Goal: Task Accomplishment & Management: Complete application form

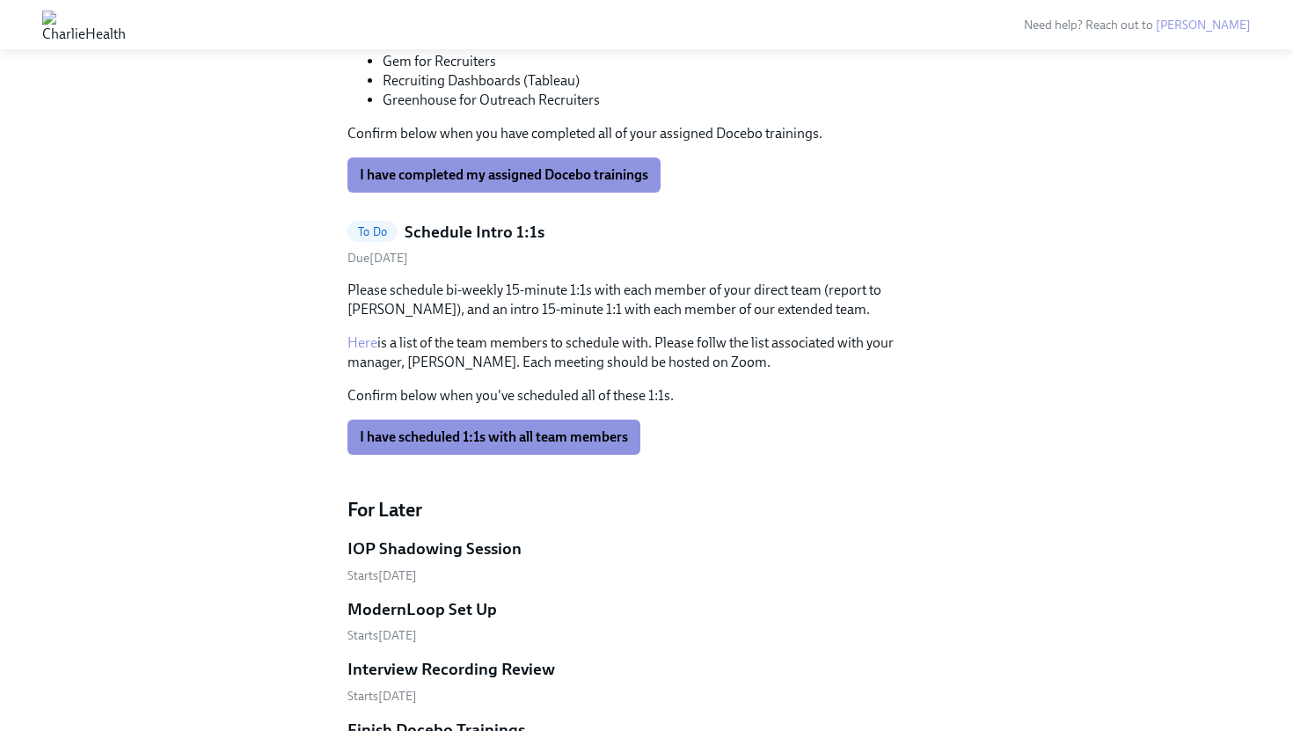
scroll to position [1218, 0]
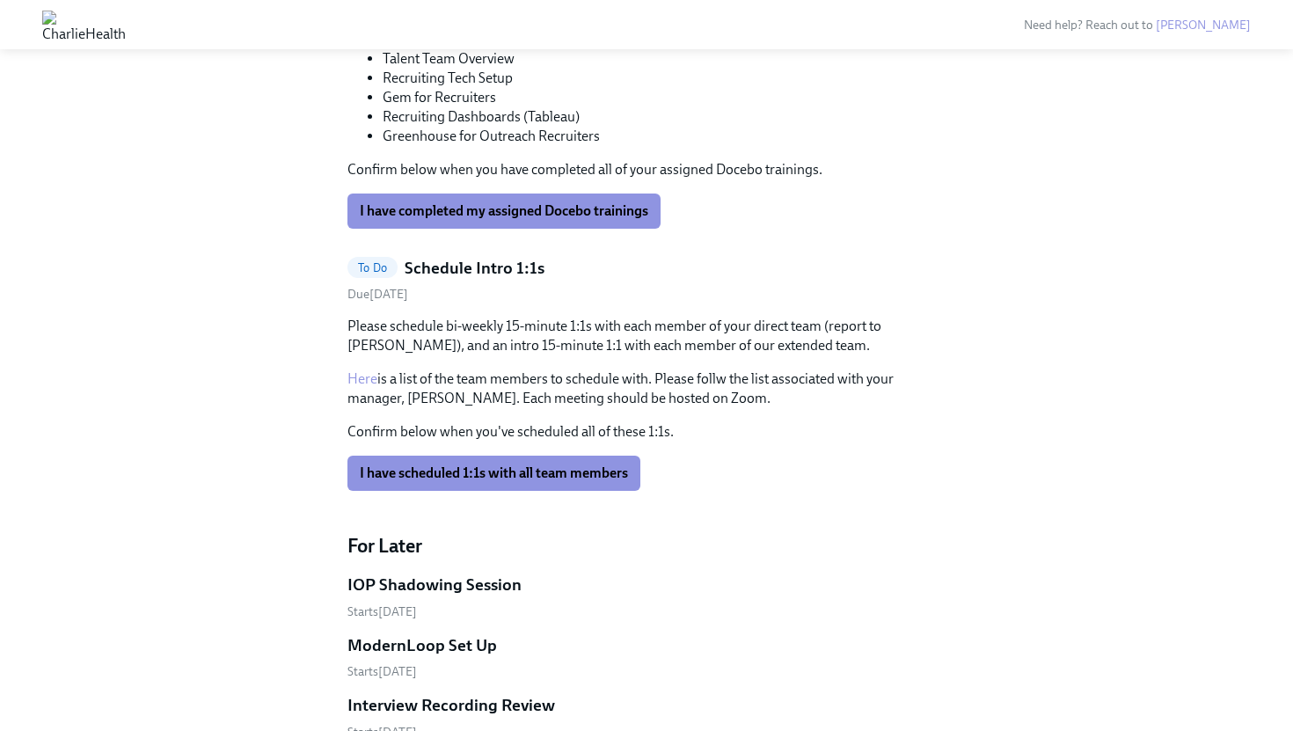
click at [579, 266] on div "To Do Schedule Intro 1:1s" at bounding box center [646, 268] width 598 height 23
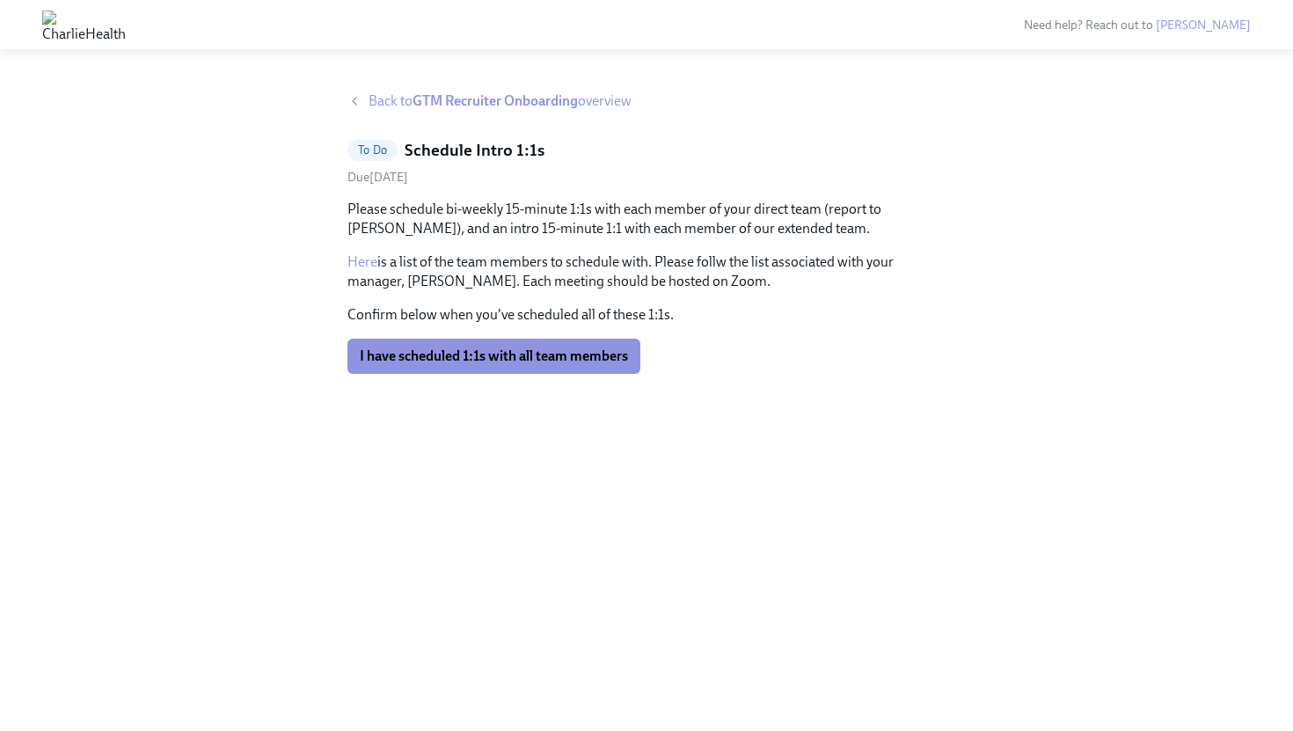
click at [474, 98] on strong "GTM Recruiter Onboarding" at bounding box center [494, 100] width 165 height 17
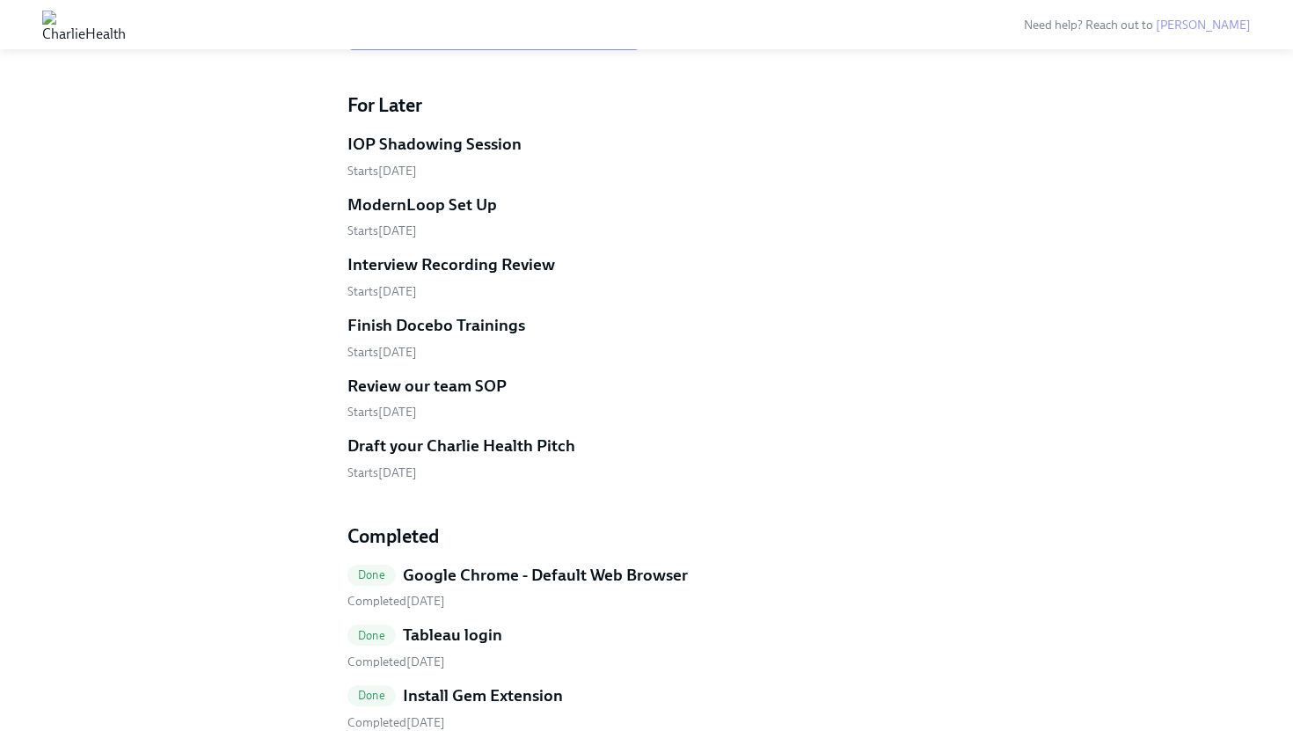
scroll to position [1659, 0]
click at [477, 151] on h5 "IOP Shadowing Session" at bounding box center [434, 143] width 174 height 23
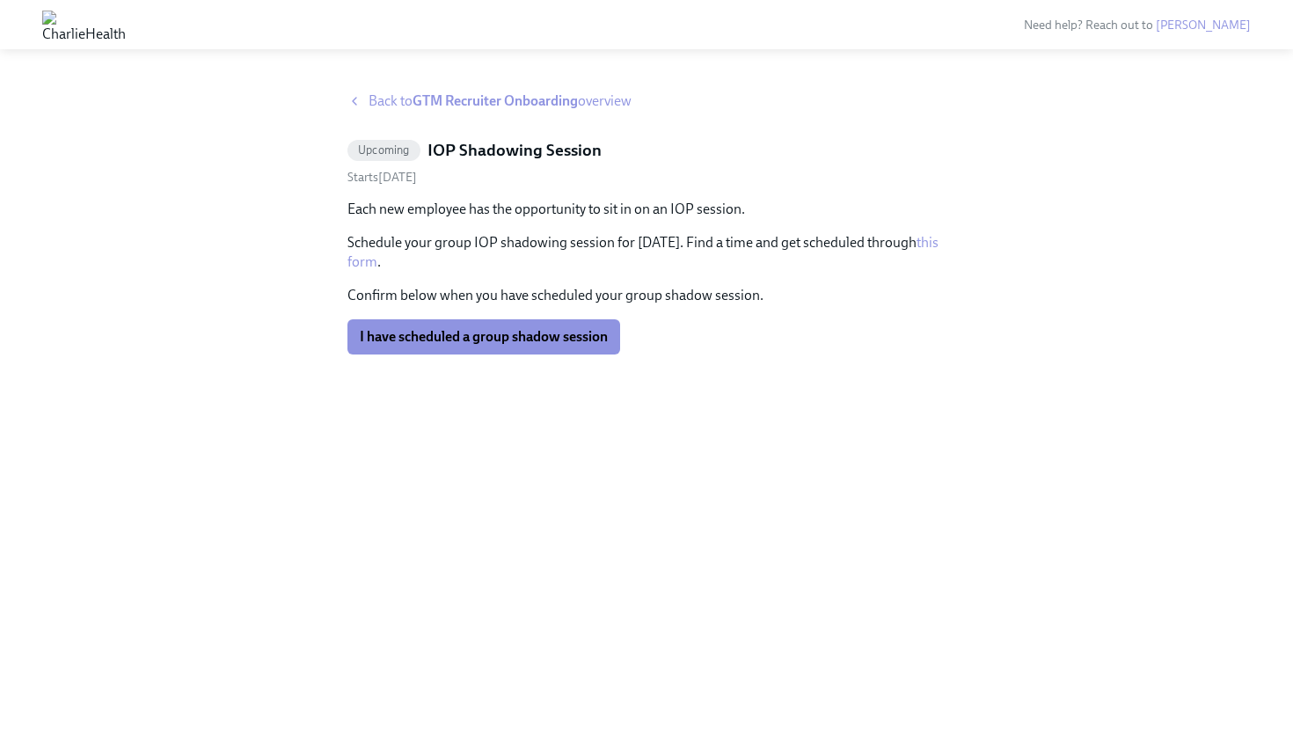
click at [434, 259] on link "this form" at bounding box center [642, 252] width 591 height 36
click at [452, 94] on strong "GTM Recruiter Onboarding" at bounding box center [494, 100] width 165 height 17
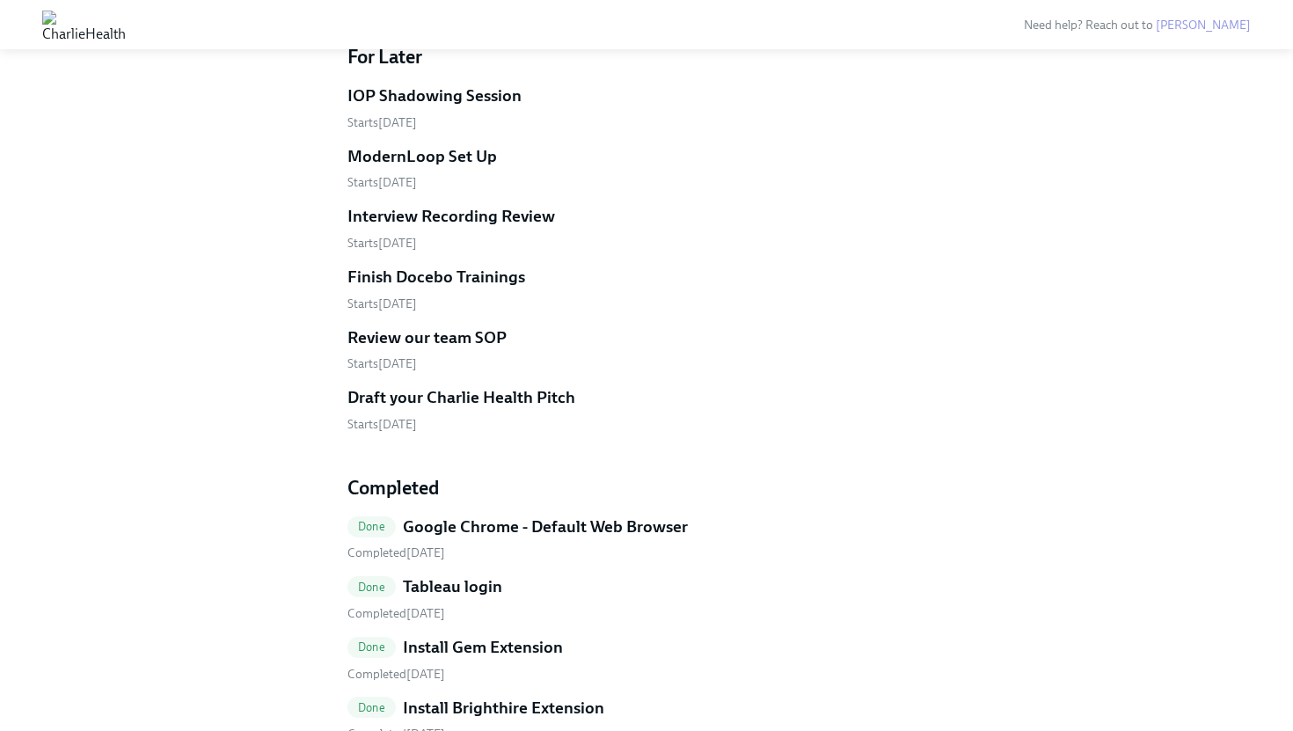
scroll to position [1650, 0]
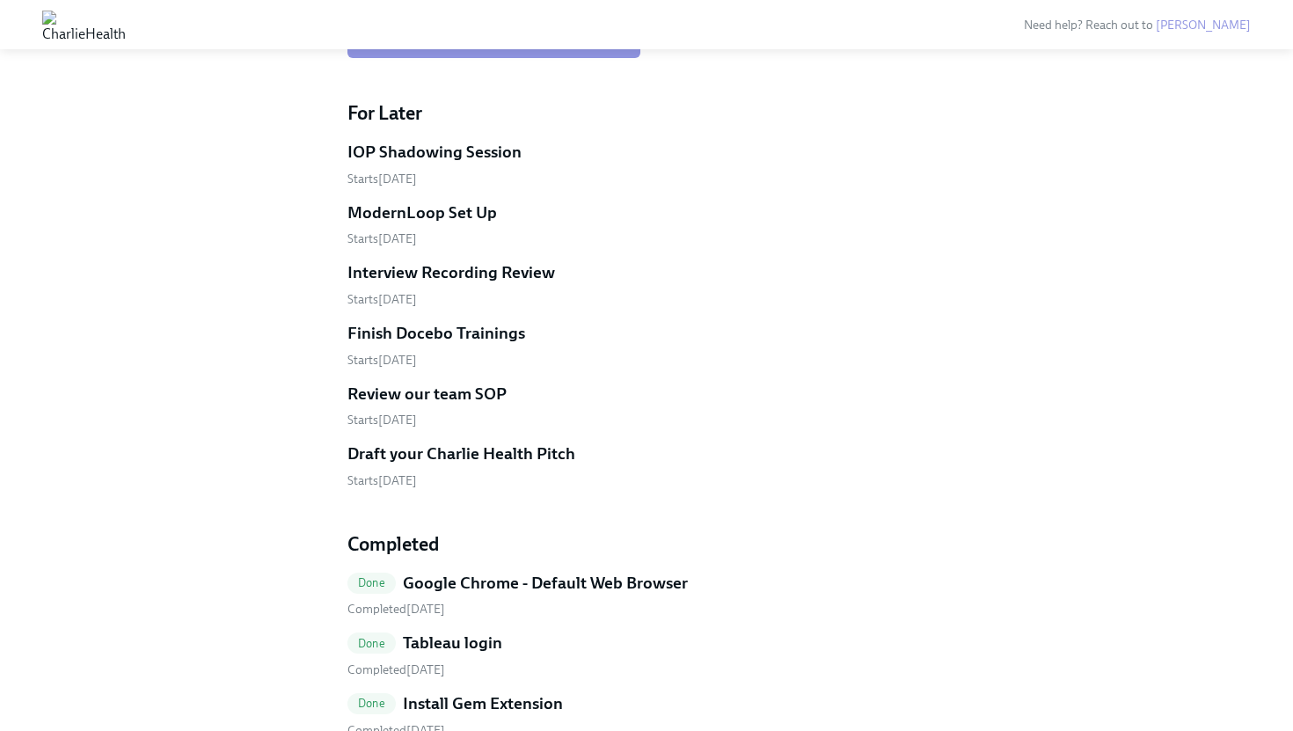
click at [458, 215] on h5 "ModernLoop Set Up" at bounding box center [421, 212] width 149 height 23
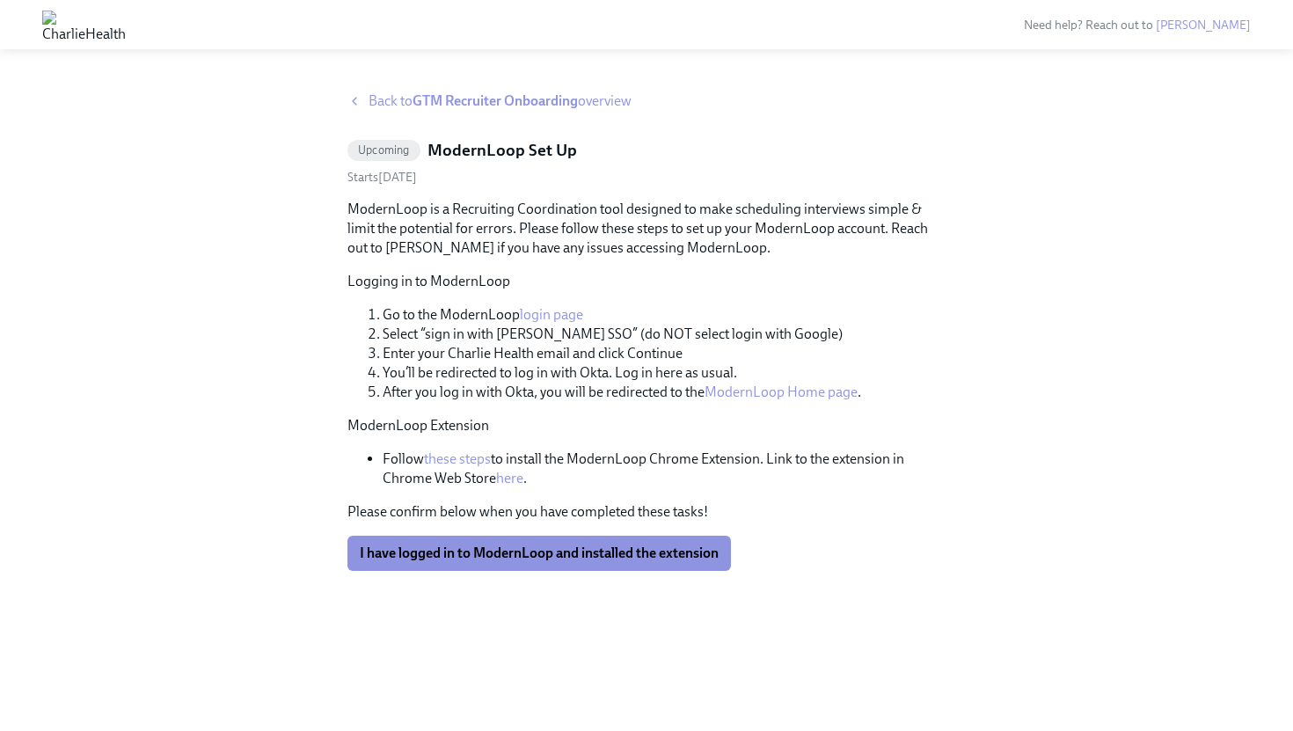
click at [557, 318] on link "login page" at bounding box center [551, 314] width 63 height 17
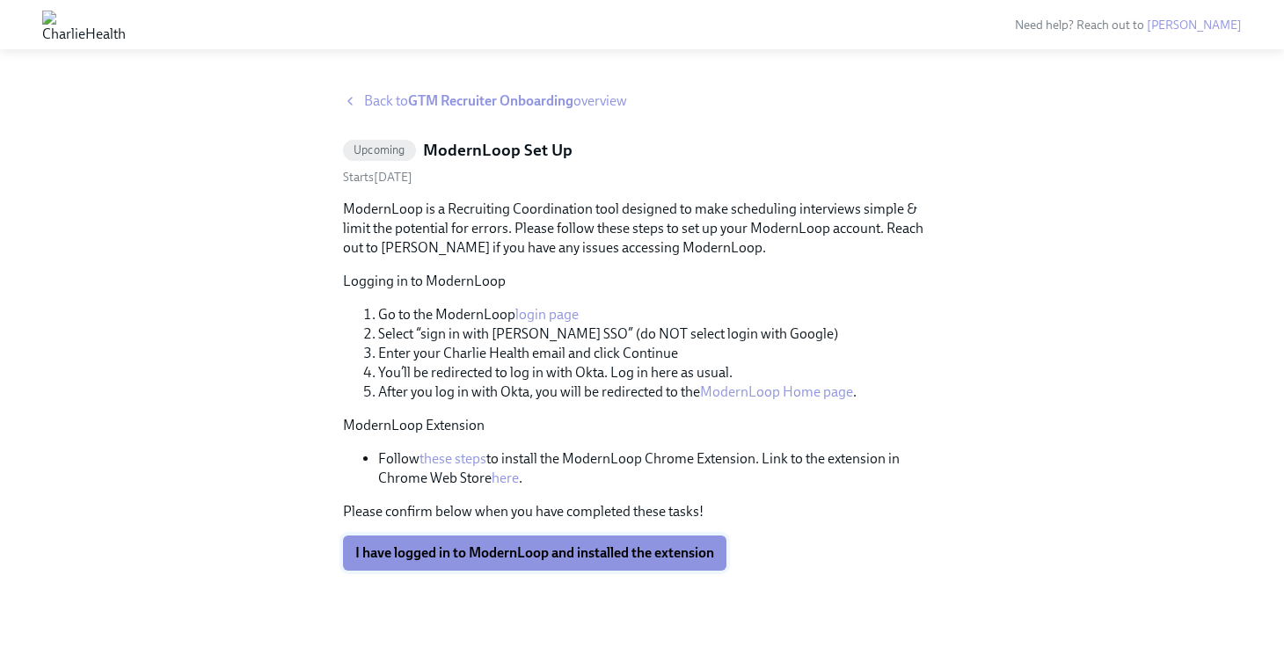
click at [540, 557] on span "I have logged in to ModernLoop and installed the extension" at bounding box center [534, 553] width 359 height 18
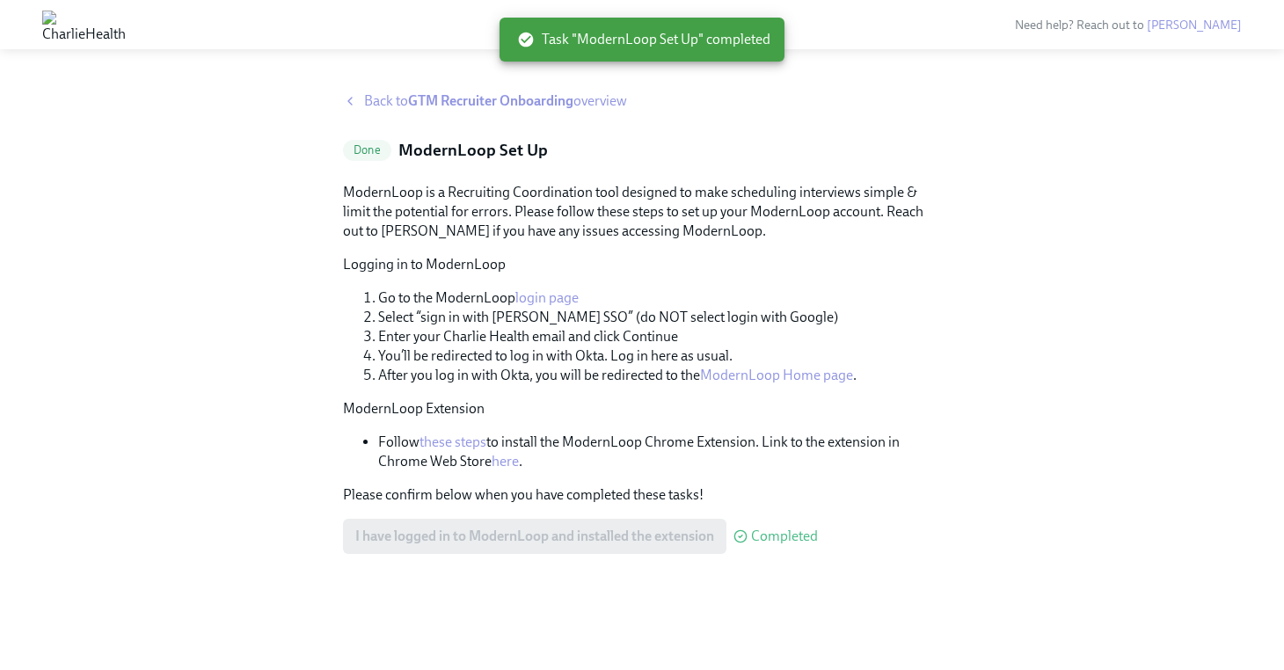
click at [470, 102] on strong "GTM Recruiter Onboarding" at bounding box center [490, 100] width 165 height 17
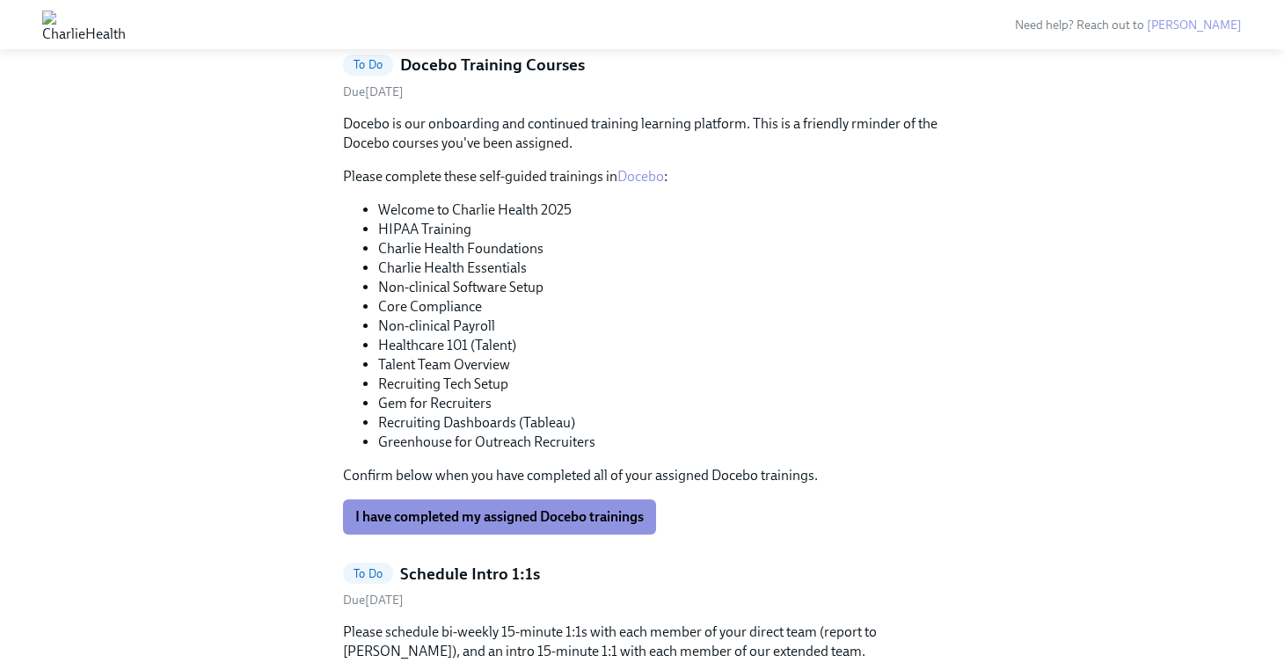
scroll to position [1036, 0]
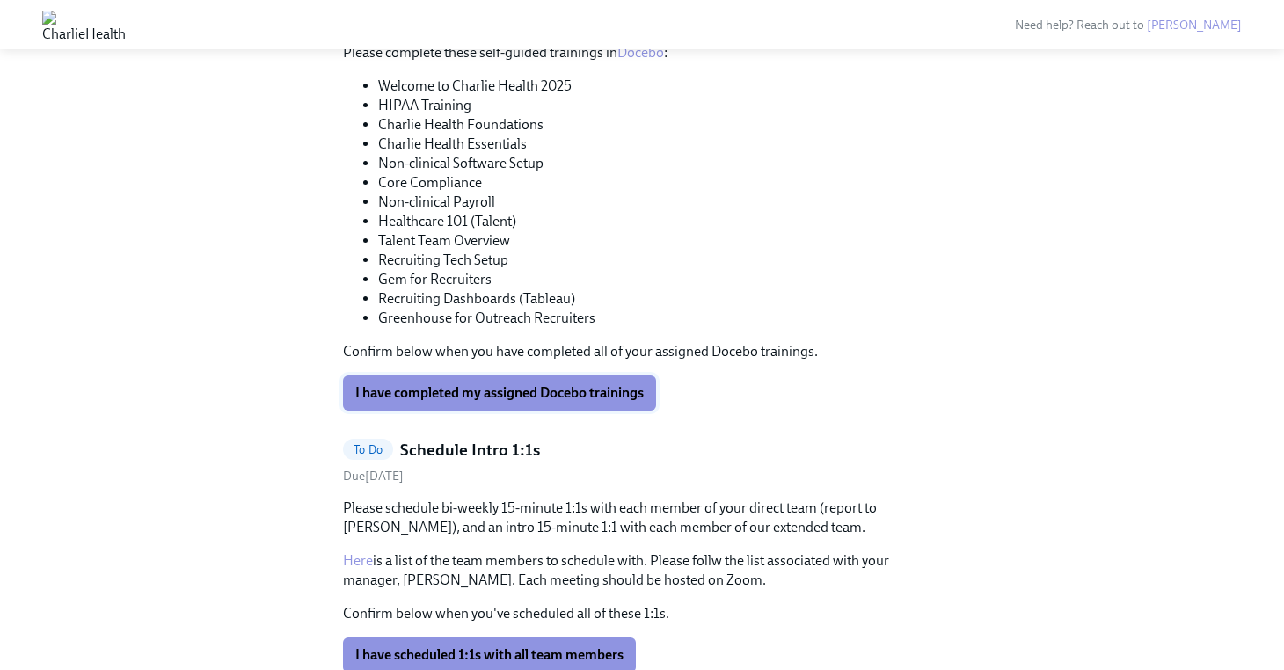
click at [489, 397] on span "I have completed my assigned Docebo trainings" at bounding box center [499, 393] width 288 height 18
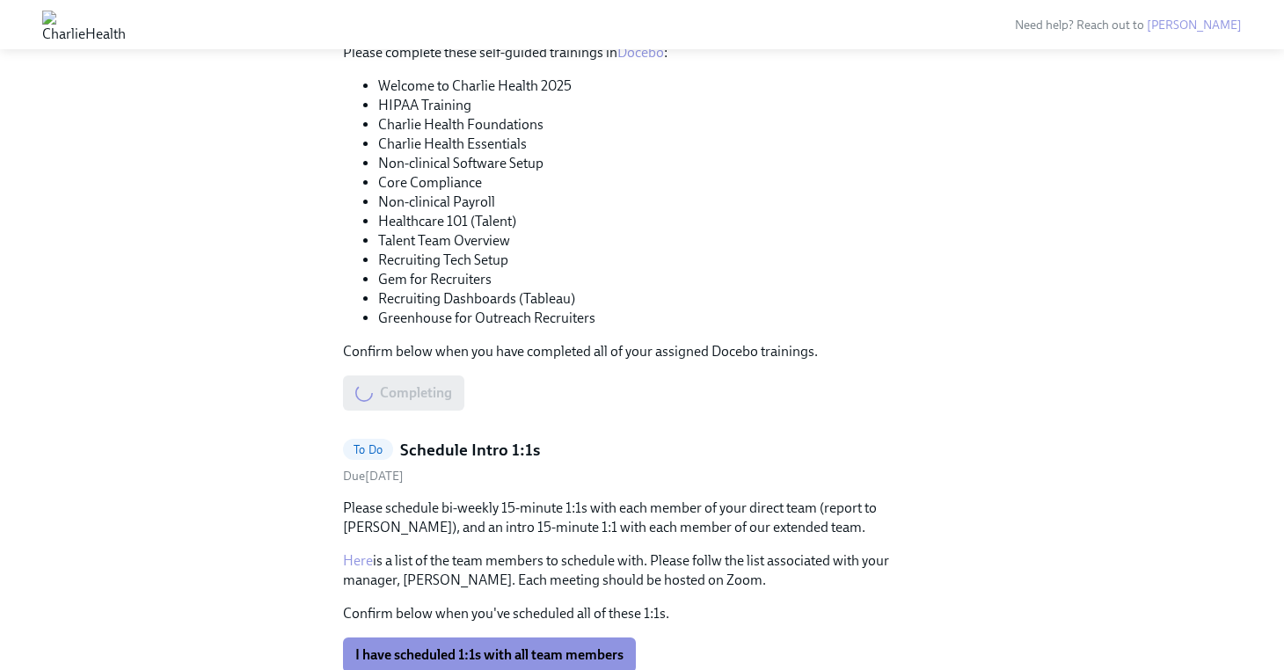
click at [451, 401] on div "Completing" at bounding box center [403, 392] width 121 height 35
click at [557, 393] on div "I have completed my assigned Docebo trainings Completed" at bounding box center [545, 392] width 404 height 35
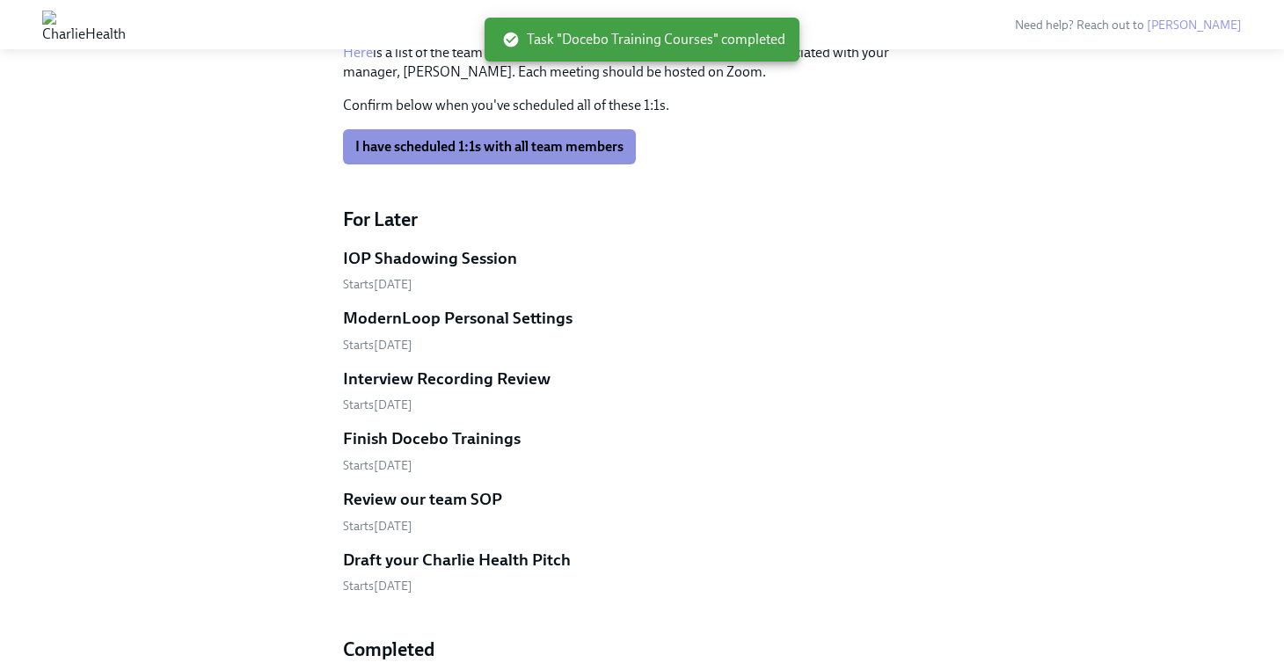
scroll to position [527, 0]
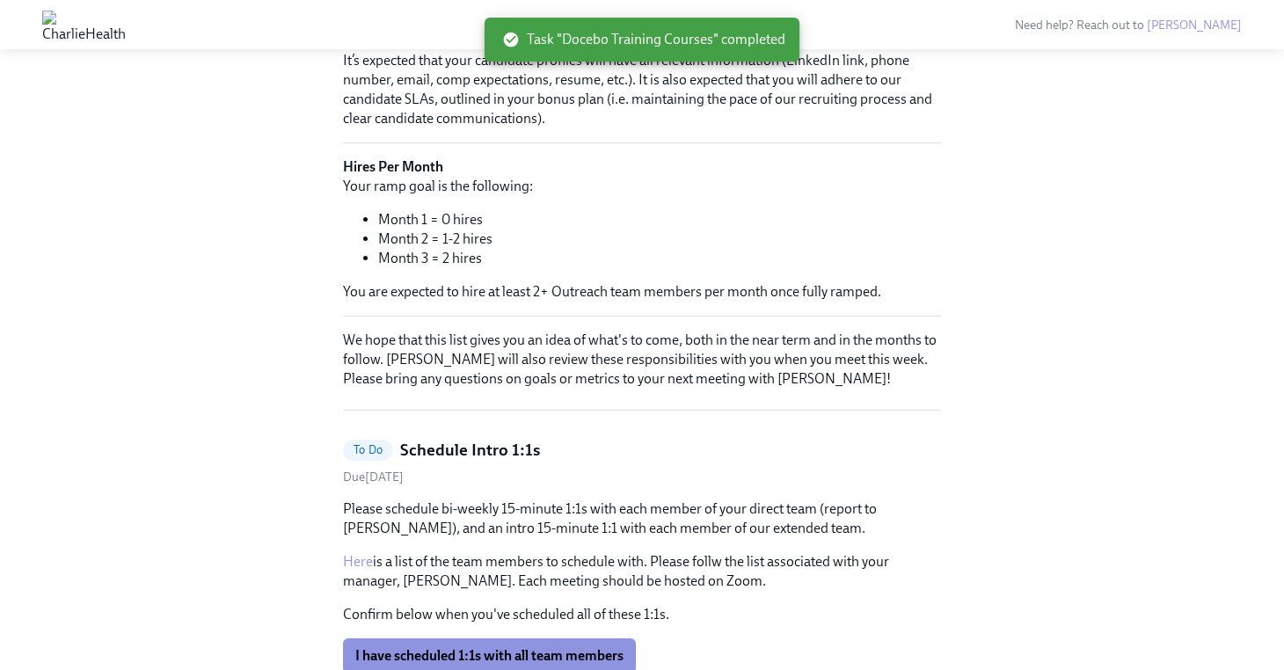
click at [694, 397] on div "Hi [PERSON_NAME]! This is your personal task list for GTM Recruiter Onboarding …" at bounding box center [642, 613] width 598 height 2097
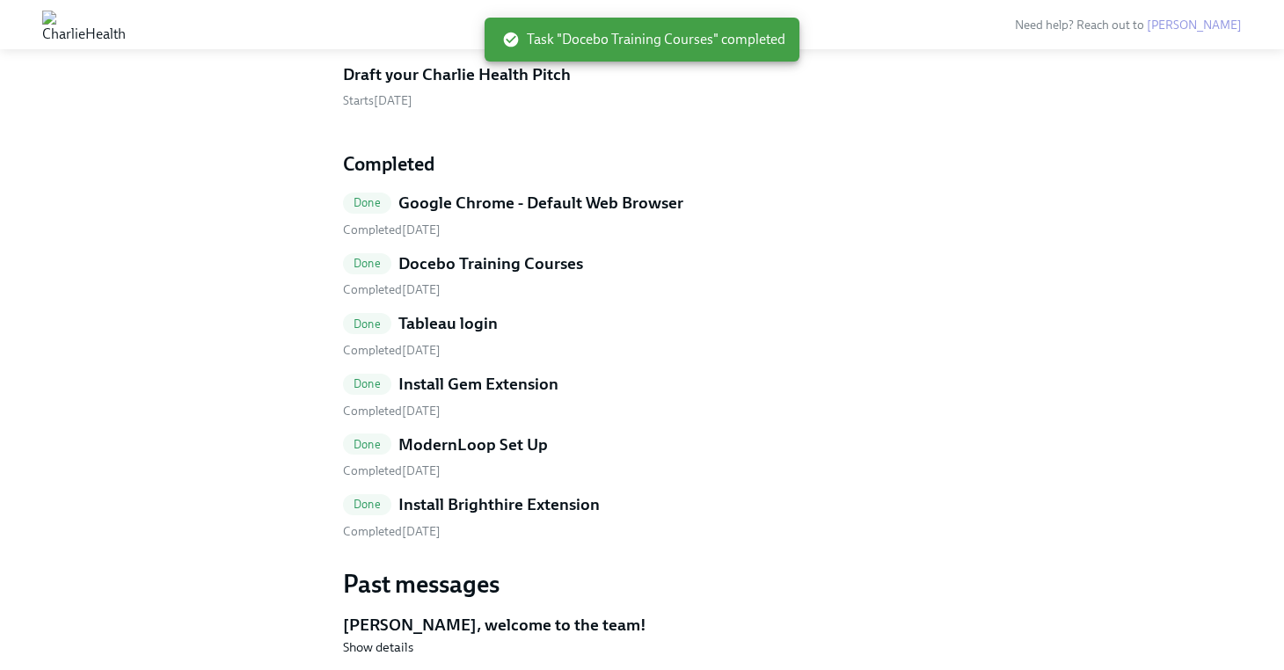
click at [510, 262] on h5 "Docebo Training Courses" at bounding box center [490, 263] width 185 height 23
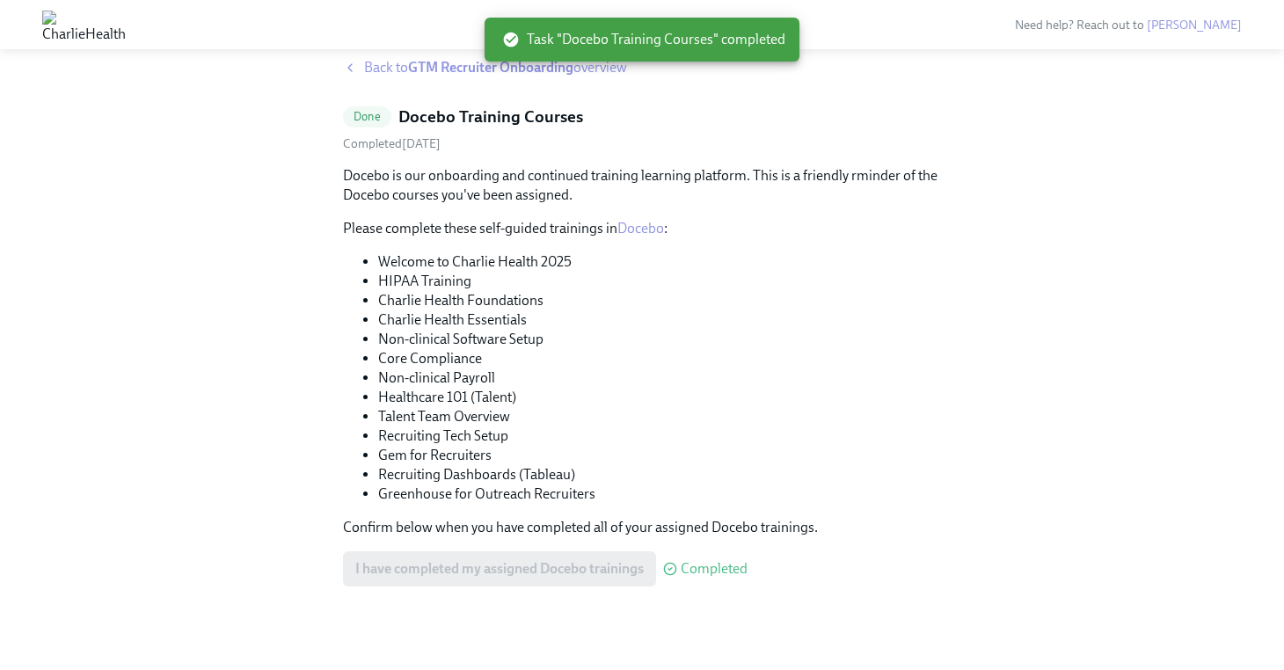
click at [366, 116] on span "Done" at bounding box center [367, 116] width 48 height 13
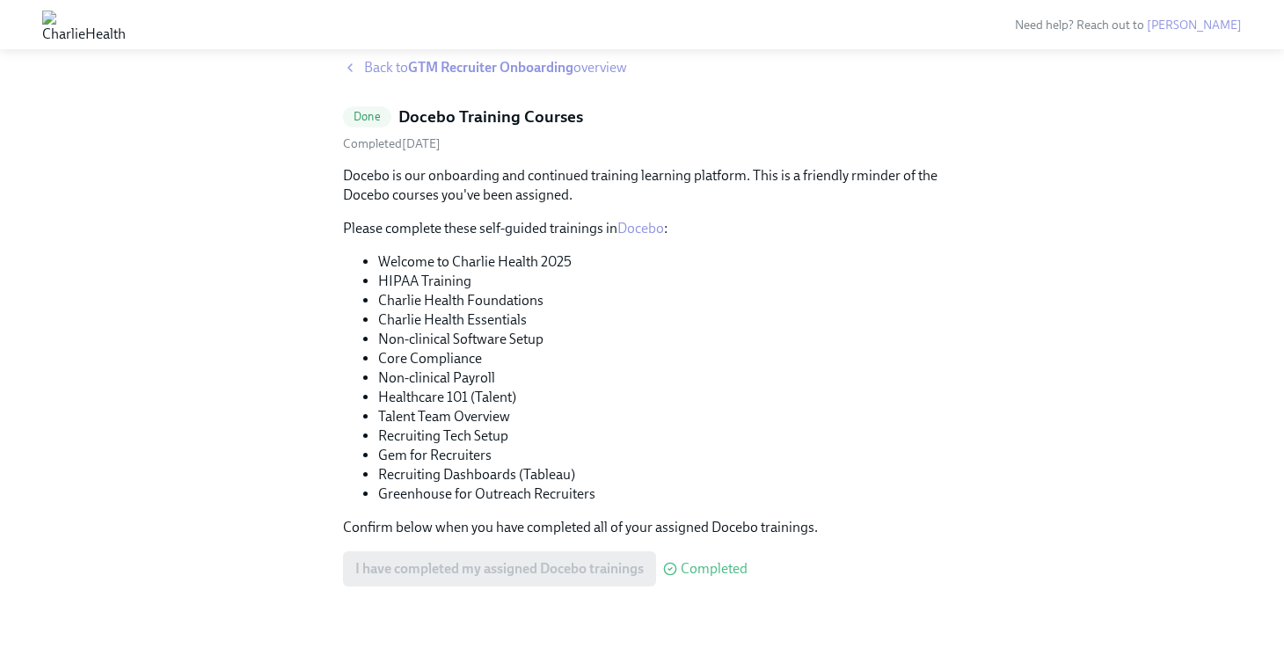
click at [605, 561] on div "I have completed my assigned Docebo trainings Completed" at bounding box center [545, 568] width 404 height 35
click at [698, 571] on span "Completed" at bounding box center [714, 569] width 67 height 14
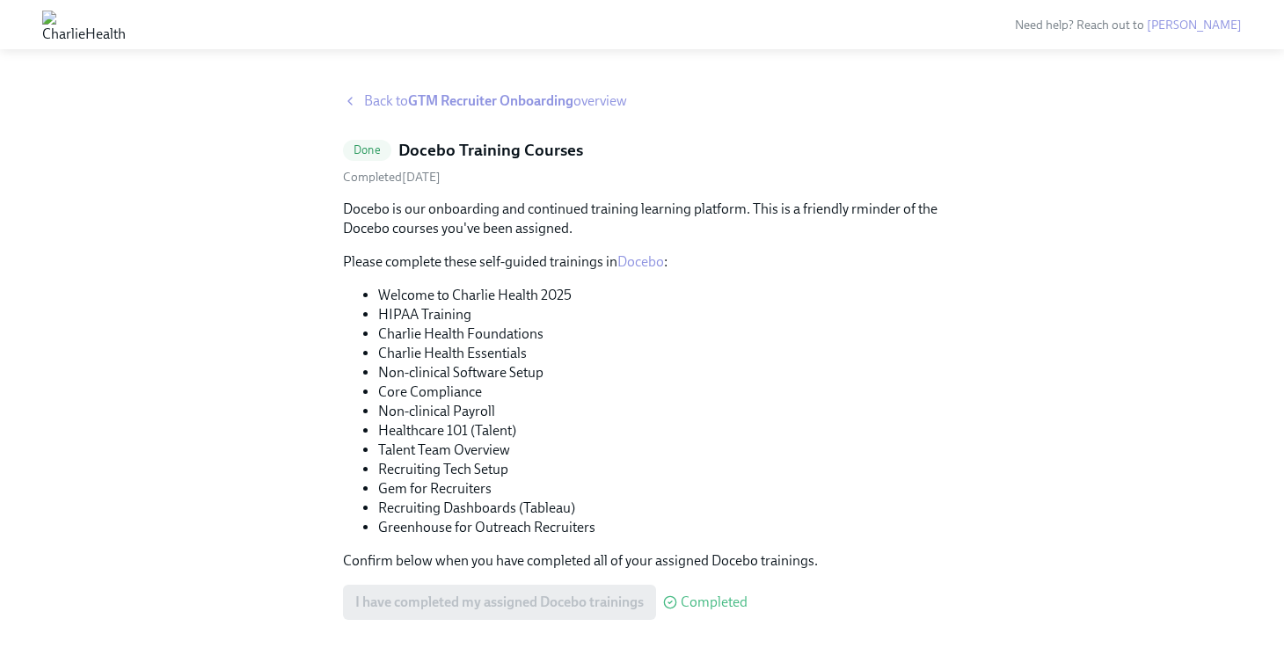
click at [639, 265] on link "Docebo" at bounding box center [640, 261] width 47 height 17
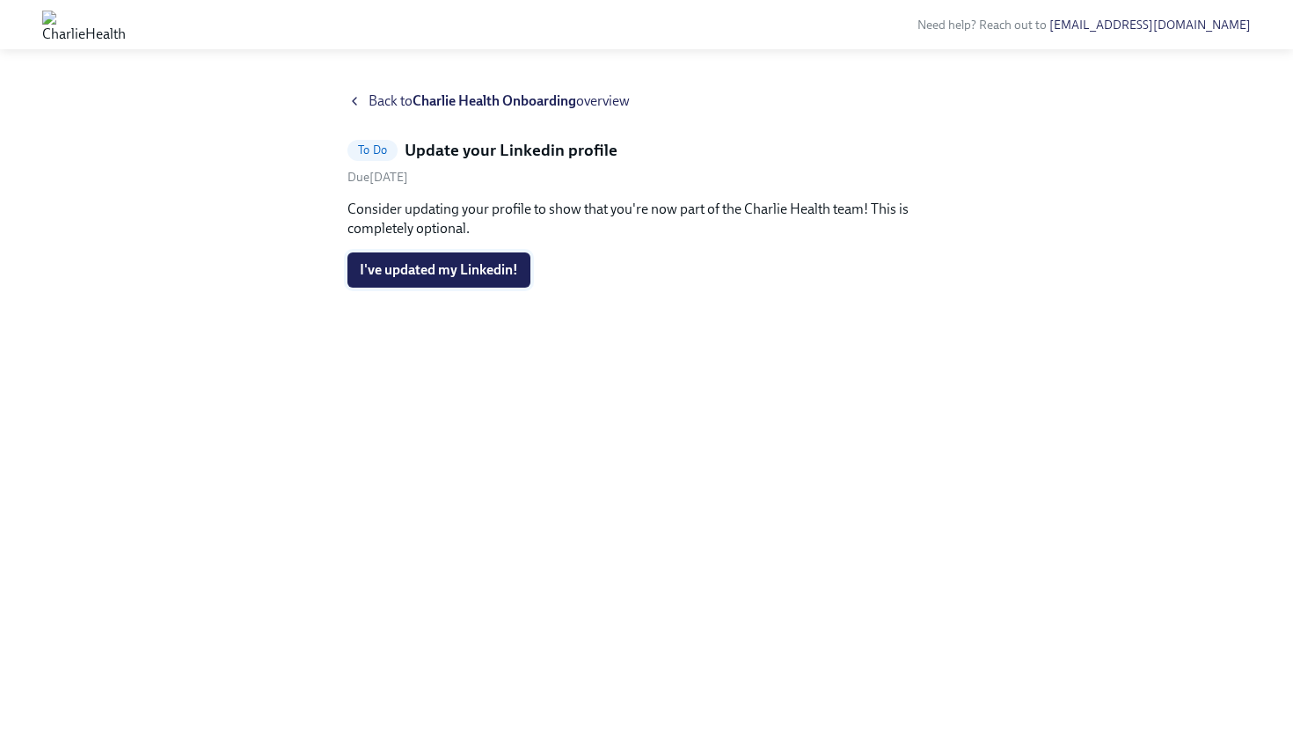
click at [457, 274] on span "I've updated my Linkedin!" at bounding box center [439, 270] width 158 height 18
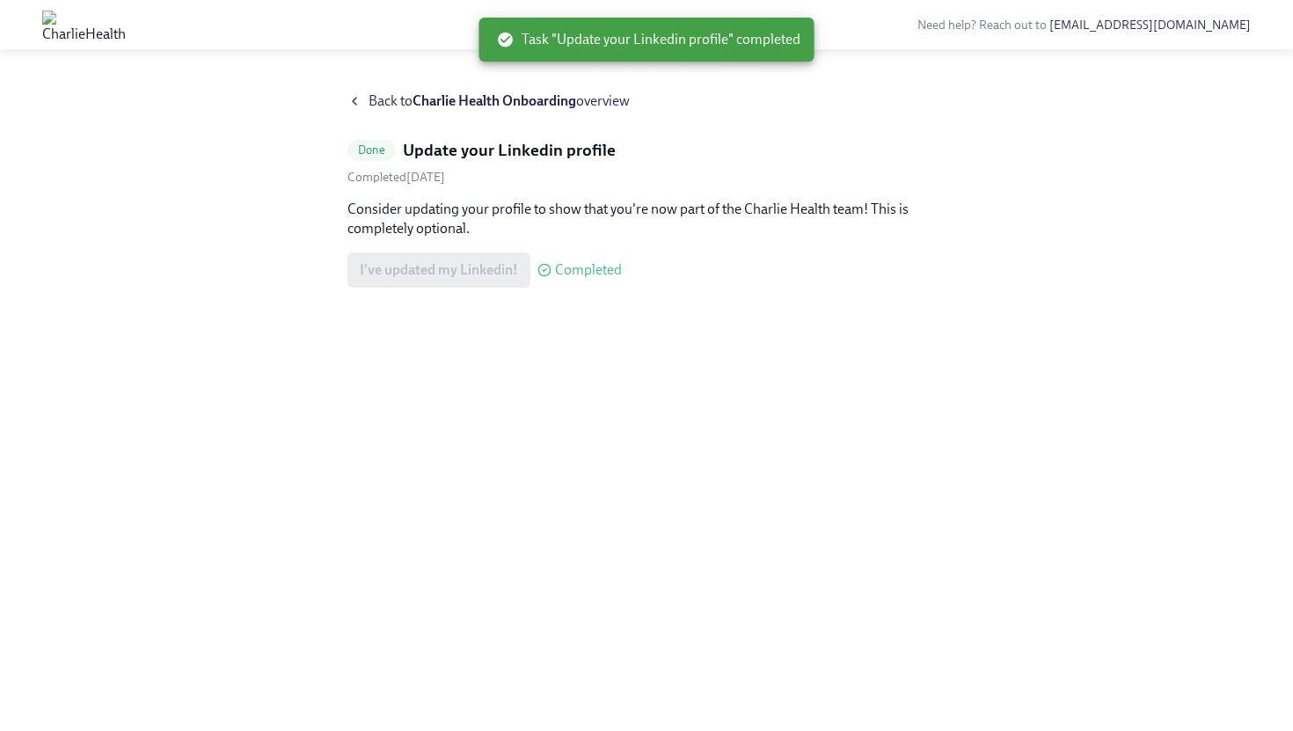
click at [398, 103] on span "Back to Charlie Health Onboarding overview" at bounding box center [498, 100] width 261 height 19
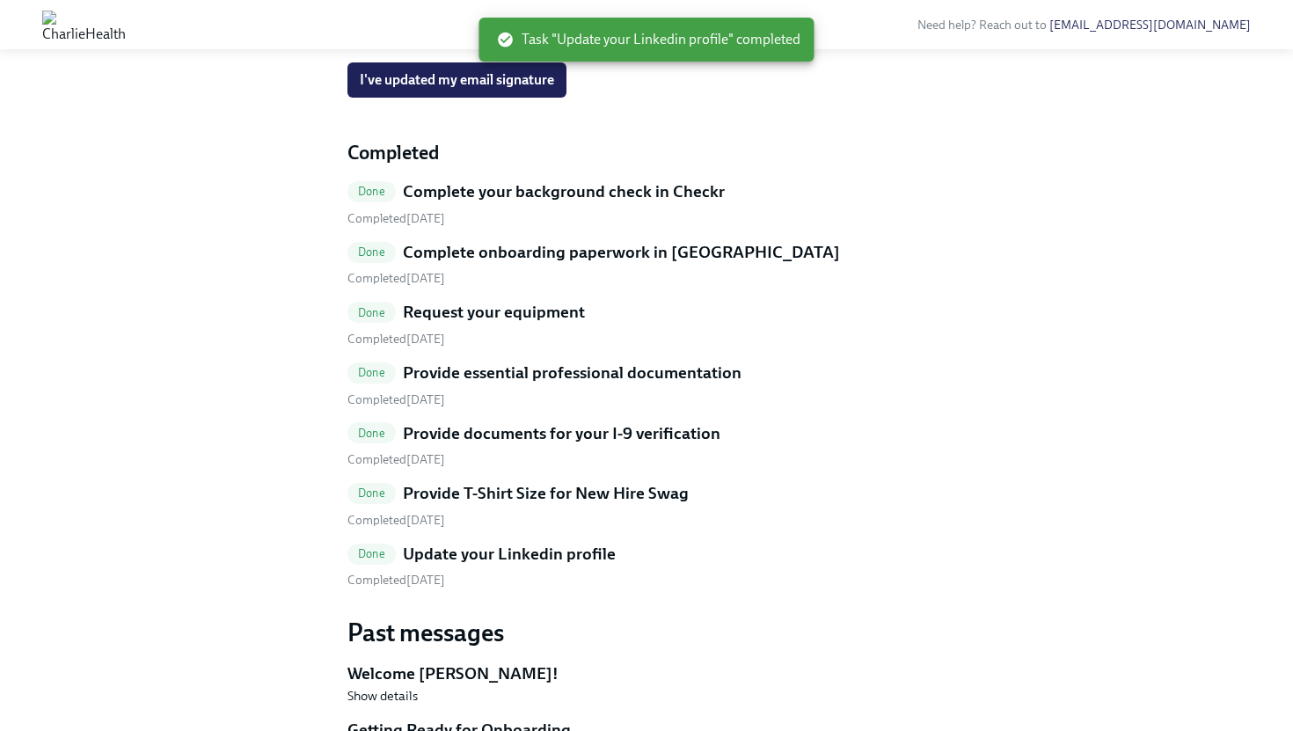
scroll to position [652, 0]
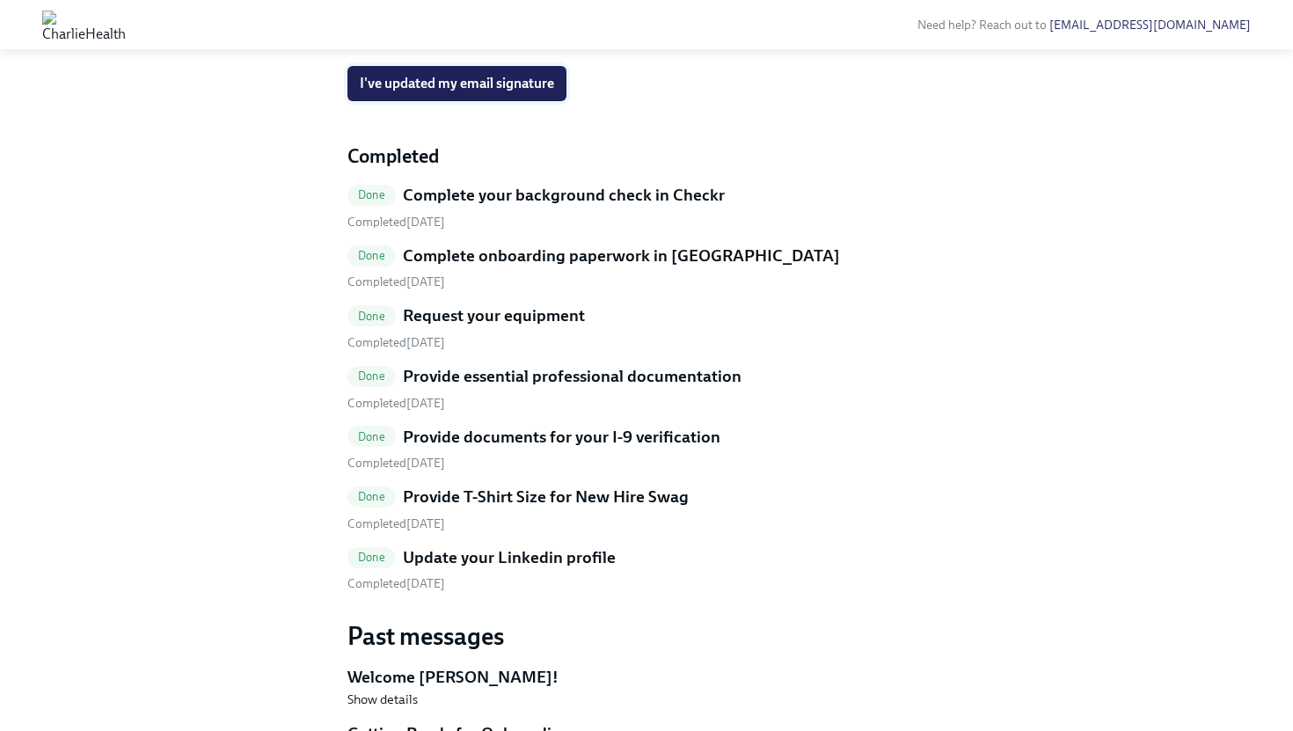
click at [453, 92] on span "I've updated my email signature" at bounding box center [457, 84] width 194 height 18
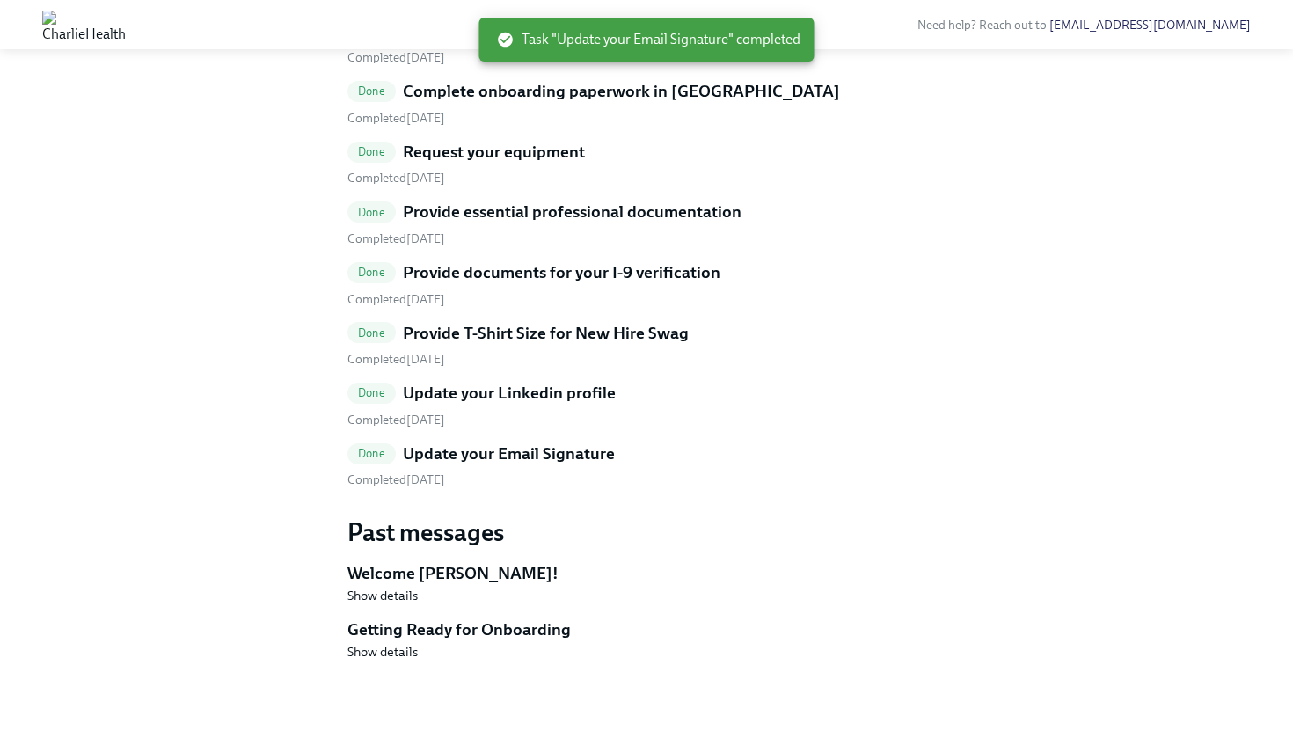
scroll to position [746, 0]
click at [499, 465] on h5 "Update your Email Signature" at bounding box center [509, 453] width 212 height 23
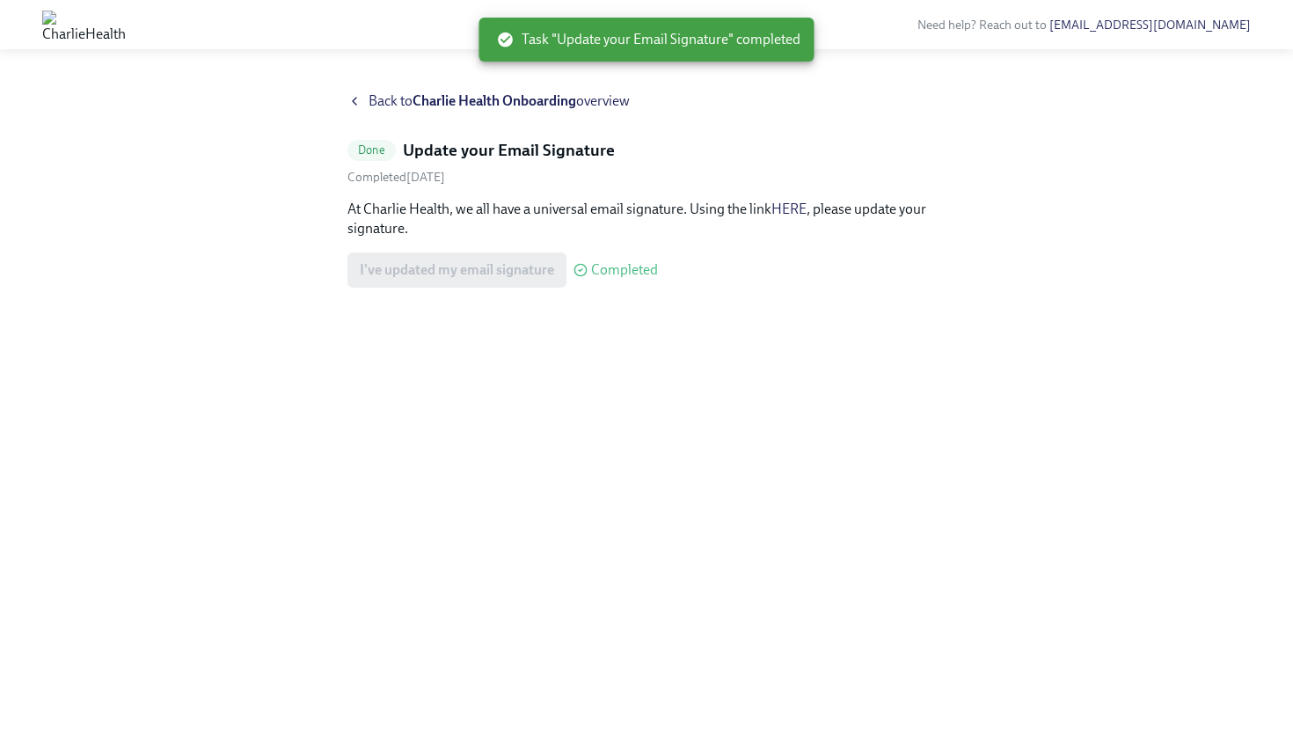
click at [793, 205] on link "HERE" at bounding box center [788, 208] width 35 height 17
click at [433, 106] on strong "Charlie Health Onboarding" at bounding box center [494, 100] width 164 height 17
